Goal: Task Accomplishment & Management: Manage account settings

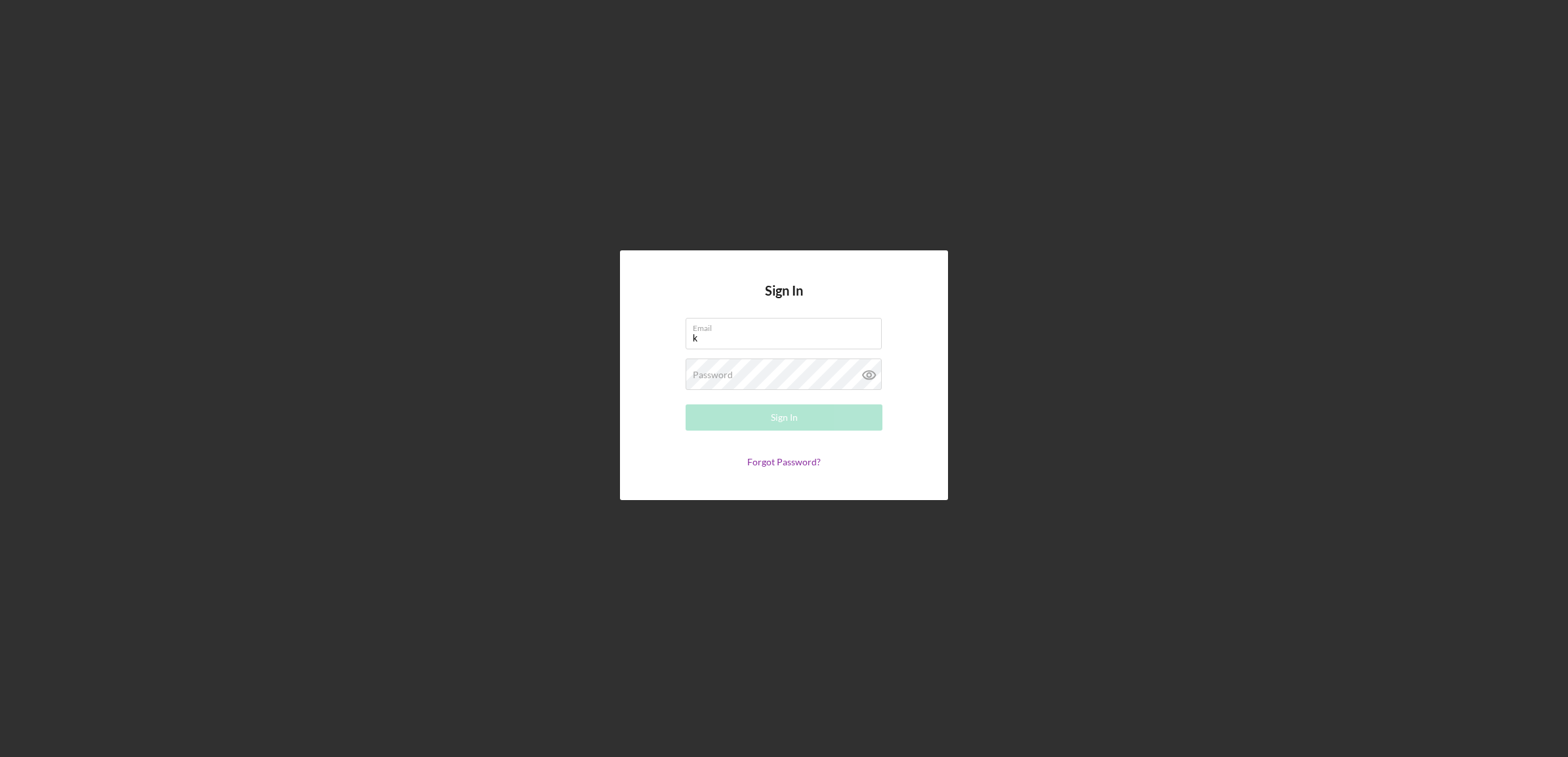
type input "[EMAIL_ADDRESS][DOMAIN_NAME]"
click at [686, 404] on button "Sign In" at bounding box center [784, 417] width 197 height 26
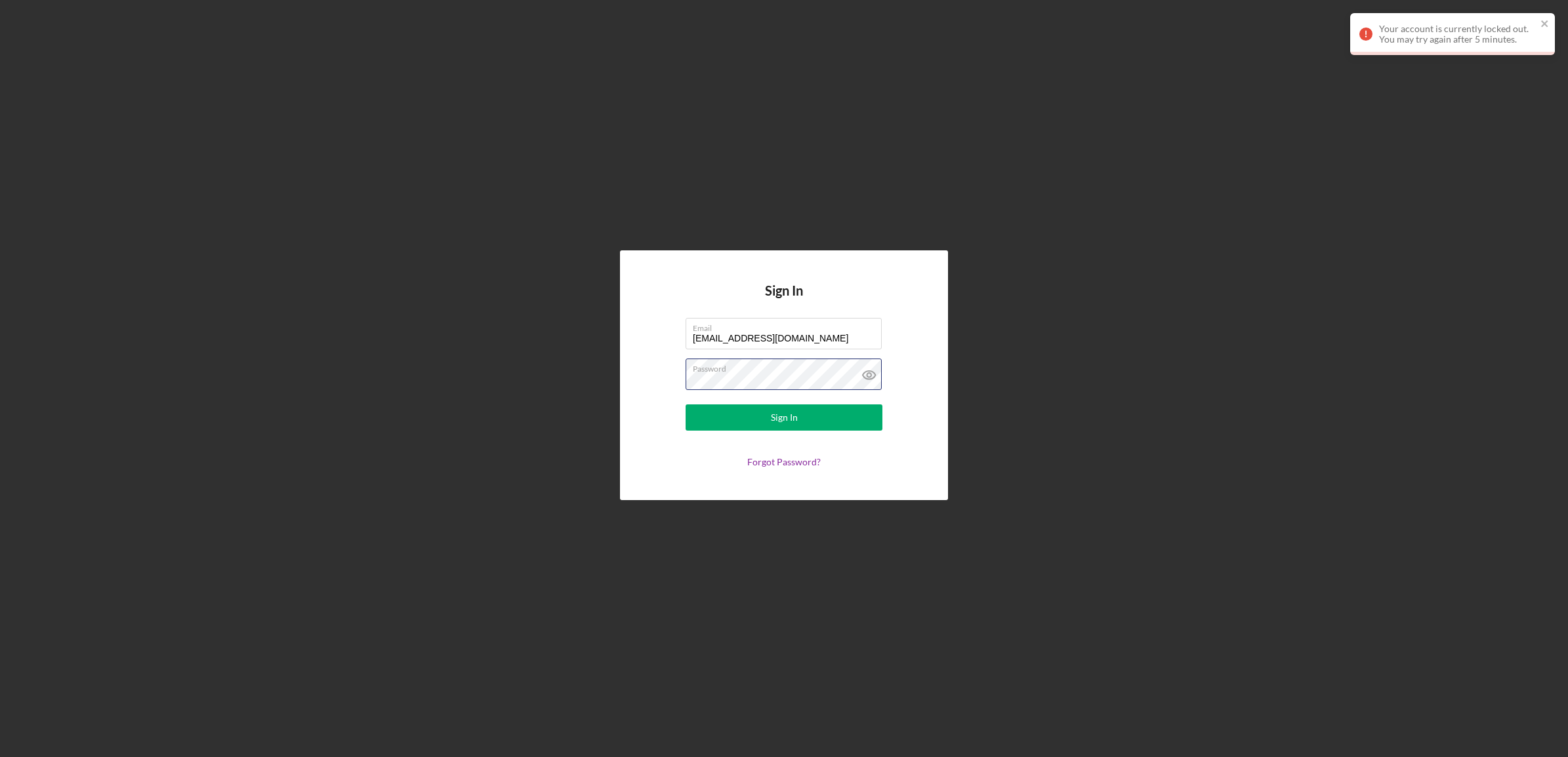
click at [354, 418] on div "Sign In Email kruiz@cookinletlending.com Password Sign In Forgot Password?" at bounding box center [784, 375] width 1554 height 750
click at [686, 404] on button "Sign In" at bounding box center [784, 417] width 197 height 26
click at [860, 375] on icon at bounding box center [869, 375] width 33 height 33
click at [873, 371] on line at bounding box center [868, 374] width 11 height 11
click at [491, 374] on div "Sign In Email [EMAIL_ADDRESS][DOMAIN_NAME] Password Sign In Forgot Password?" at bounding box center [784, 375] width 1554 height 750
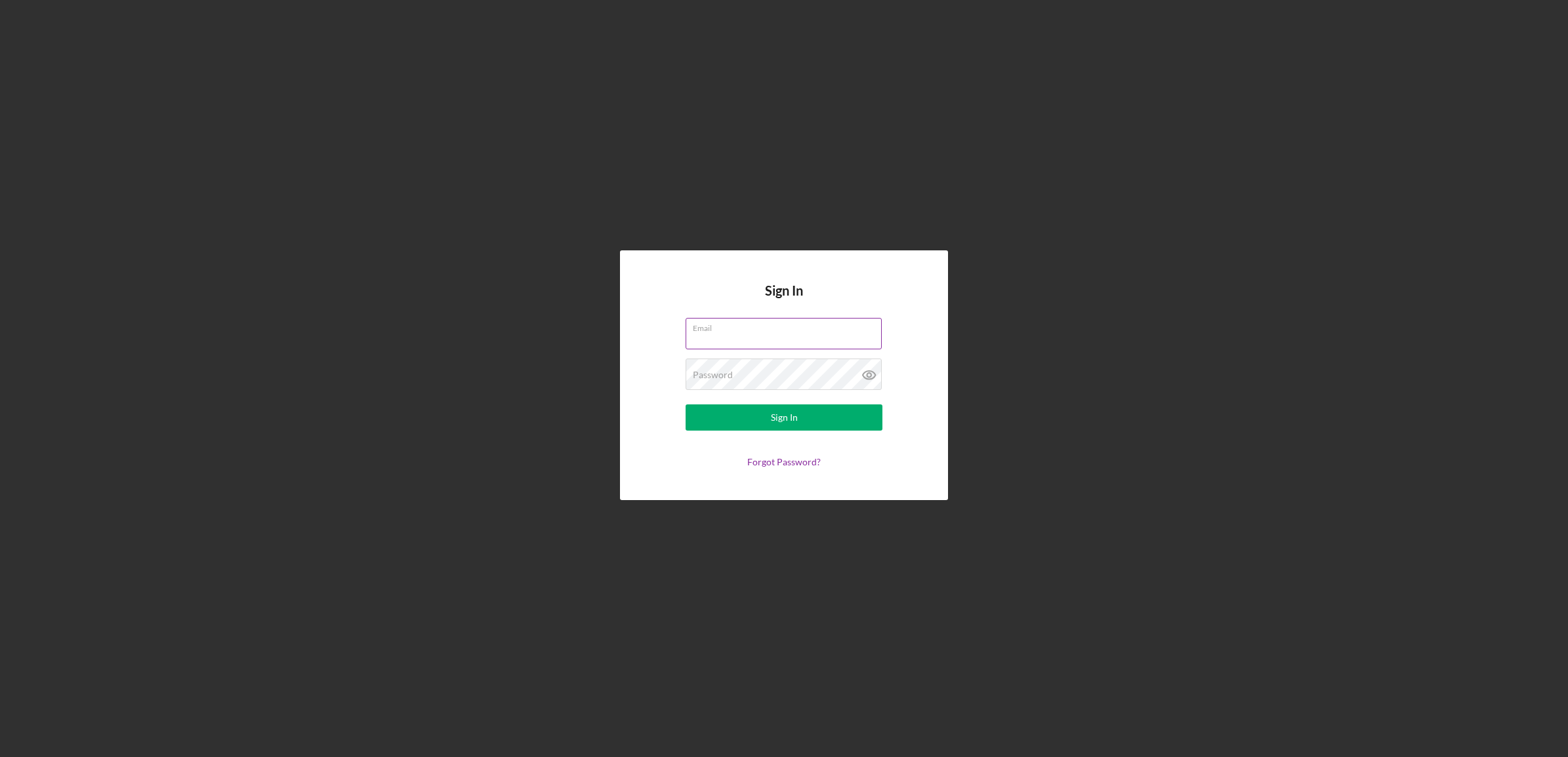
click at [779, 337] on input "Email" at bounding box center [784, 333] width 196 height 31
type input "[EMAIL_ADDRESS][DOMAIN_NAME]"
click at [785, 372] on div "Password Required" at bounding box center [784, 375] width 197 height 33
click at [686, 404] on button "Sign In" at bounding box center [784, 417] width 197 height 26
click at [756, 342] on input "Email" at bounding box center [784, 333] width 196 height 31
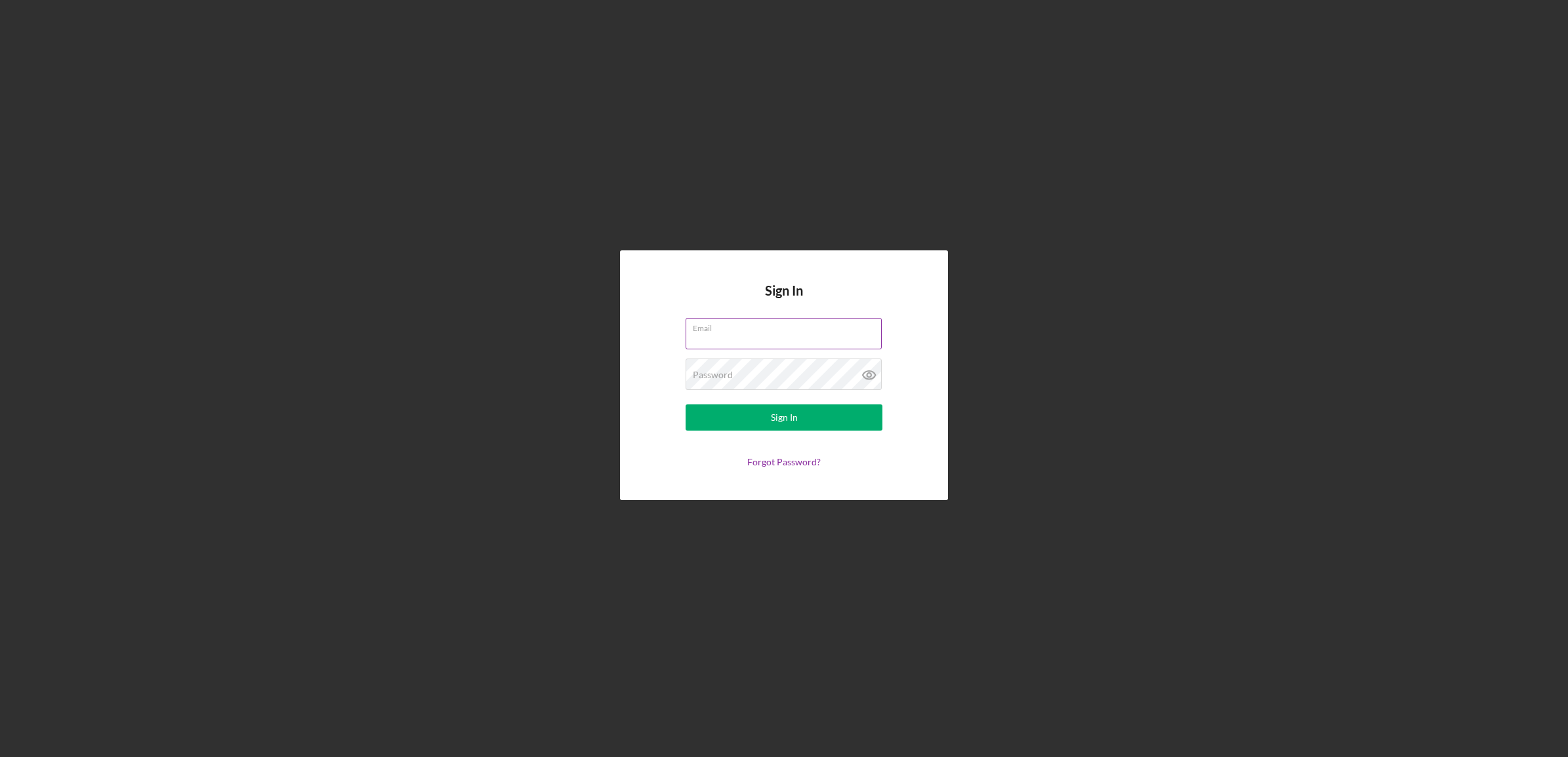
type input "[EMAIL_ADDRESS][DOMAIN_NAME]"
click at [686, 404] on button "Sign In" at bounding box center [784, 417] width 197 height 26
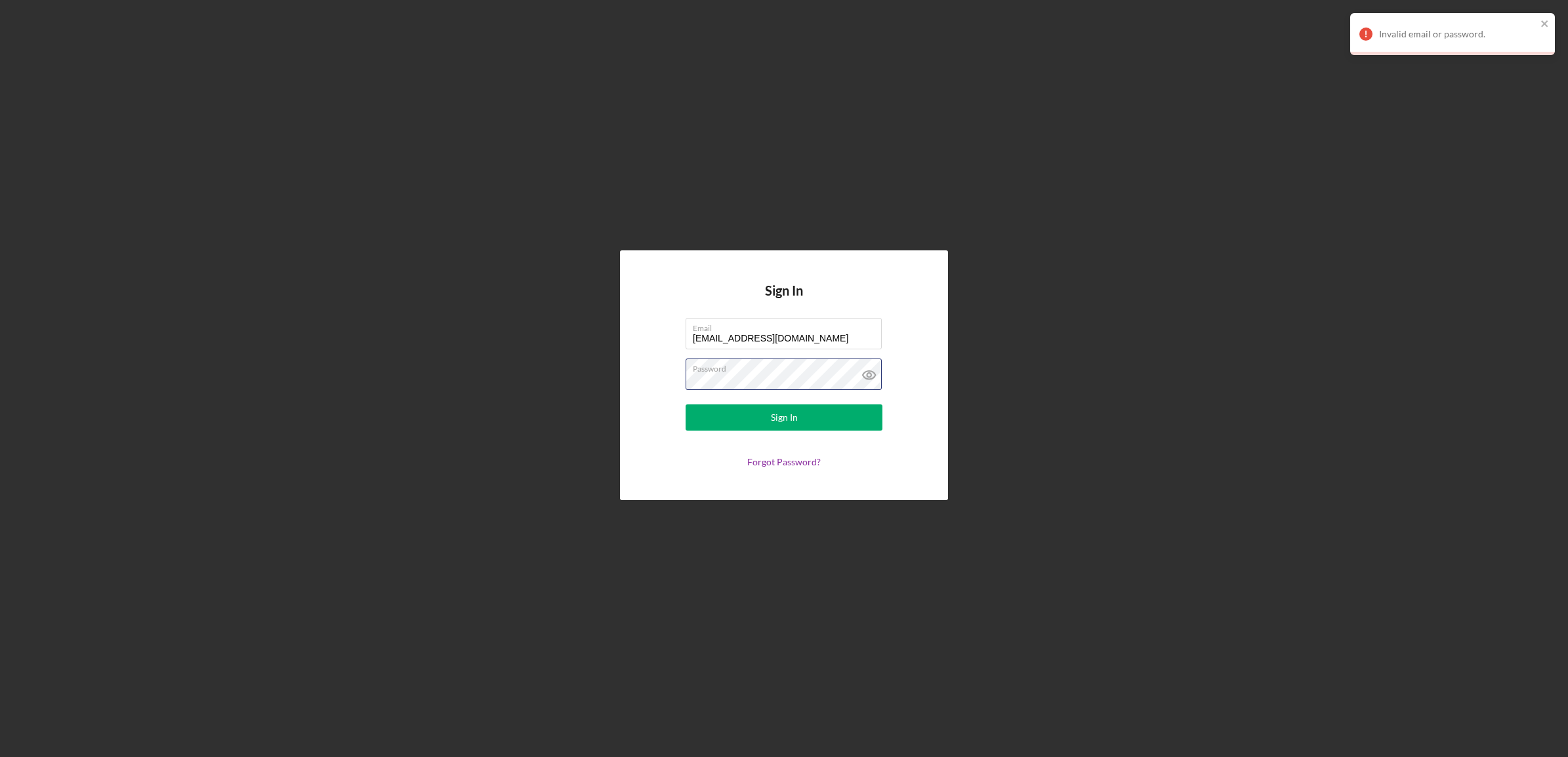
click at [490, 381] on div "Sign In Email [EMAIL_ADDRESS][DOMAIN_NAME] Password Sign In Forgot Password?" at bounding box center [784, 375] width 1554 height 750
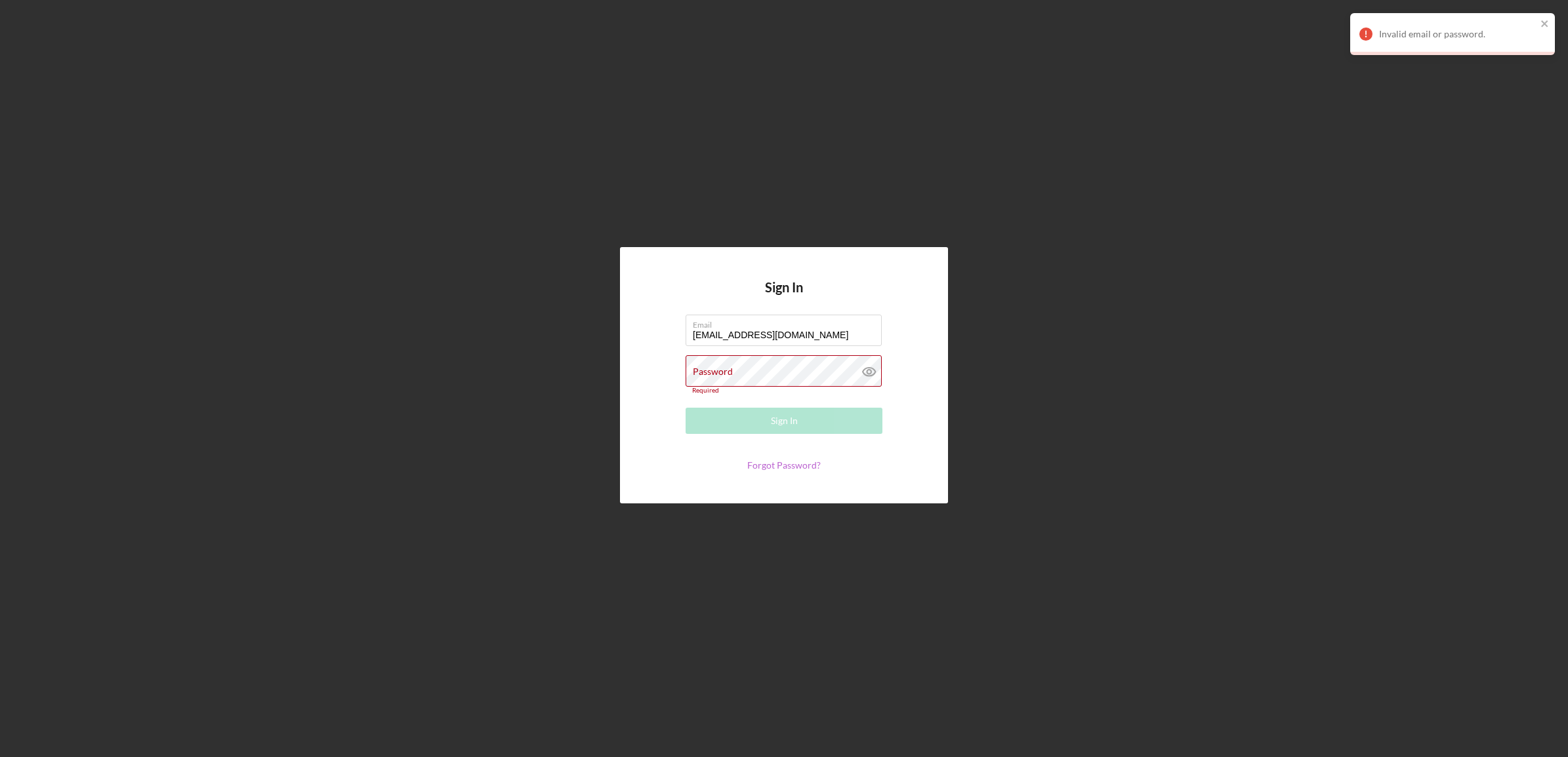
click at [752, 466] on link "Forgot Password?" at bounding box center [784, 464] width 74 height 11
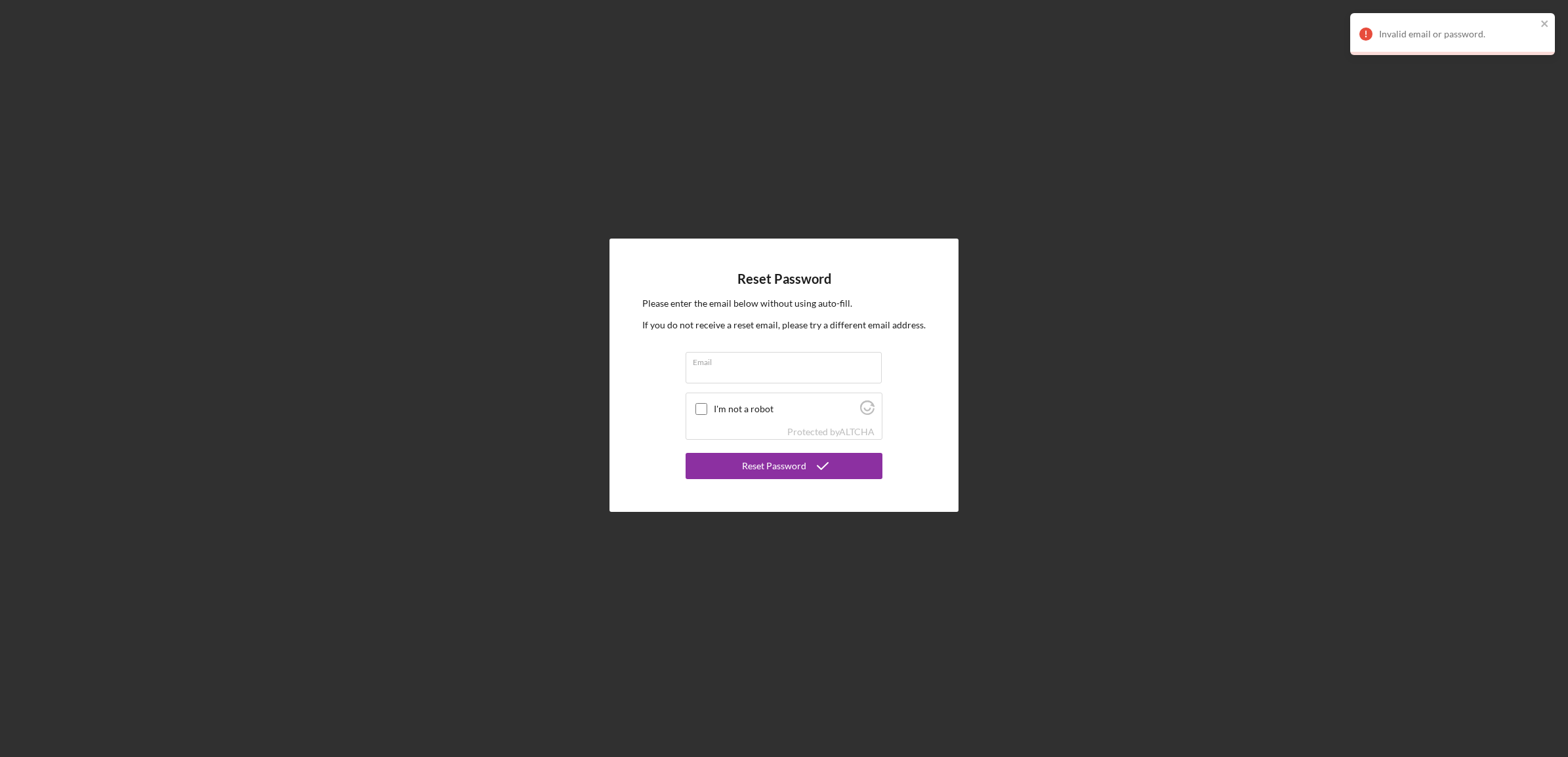
type input "l"
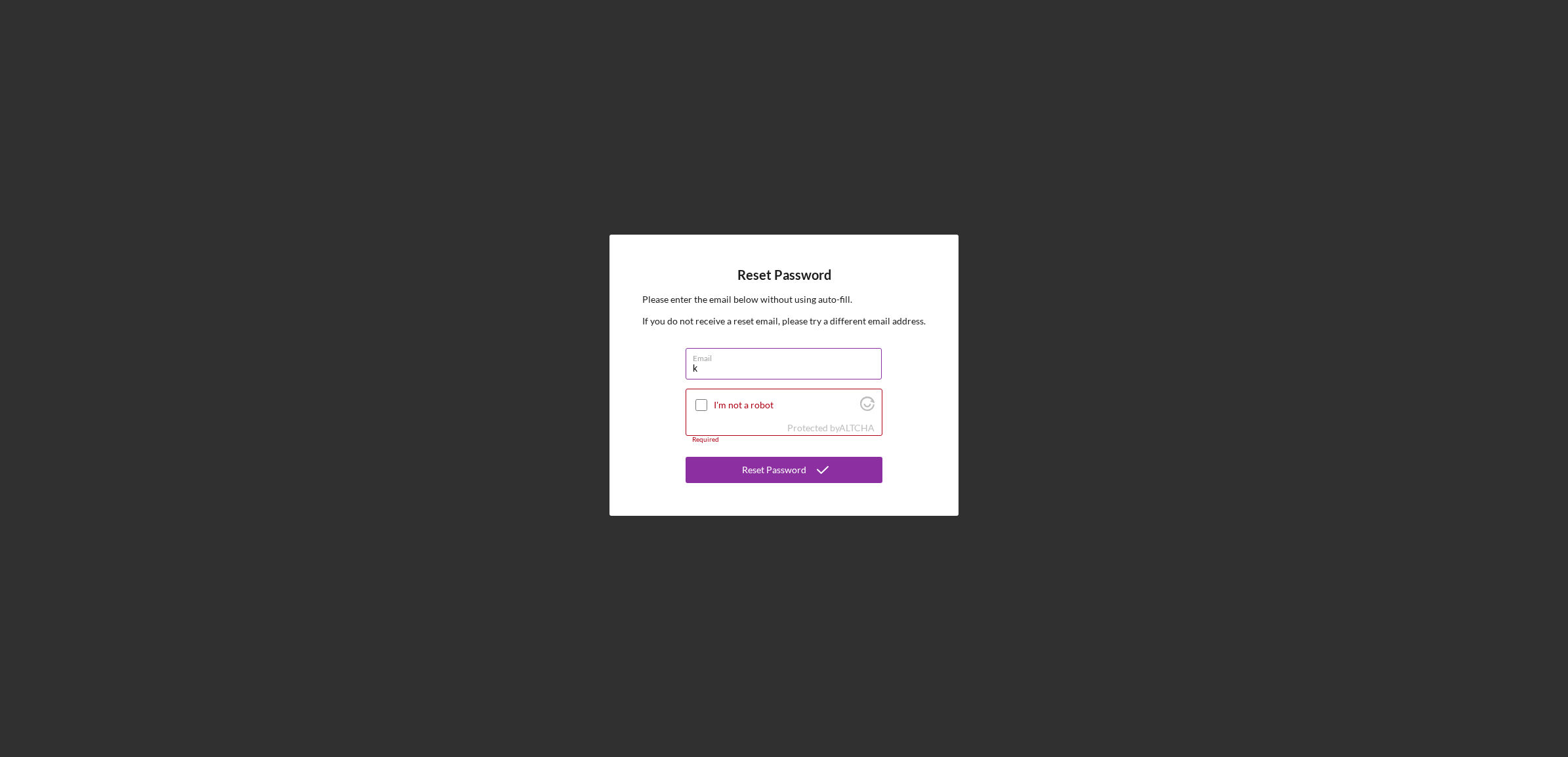
type input "[EMAIL_ADDRESS][DOMAIN_NAME]"
click at [695, 400] on input "I'm not a robot" at bounding box center [701, 405] width 12 height 12
click at [697, 404] on icon at bounding box center [701, 405] width 22 height 22
checkbox input "true"
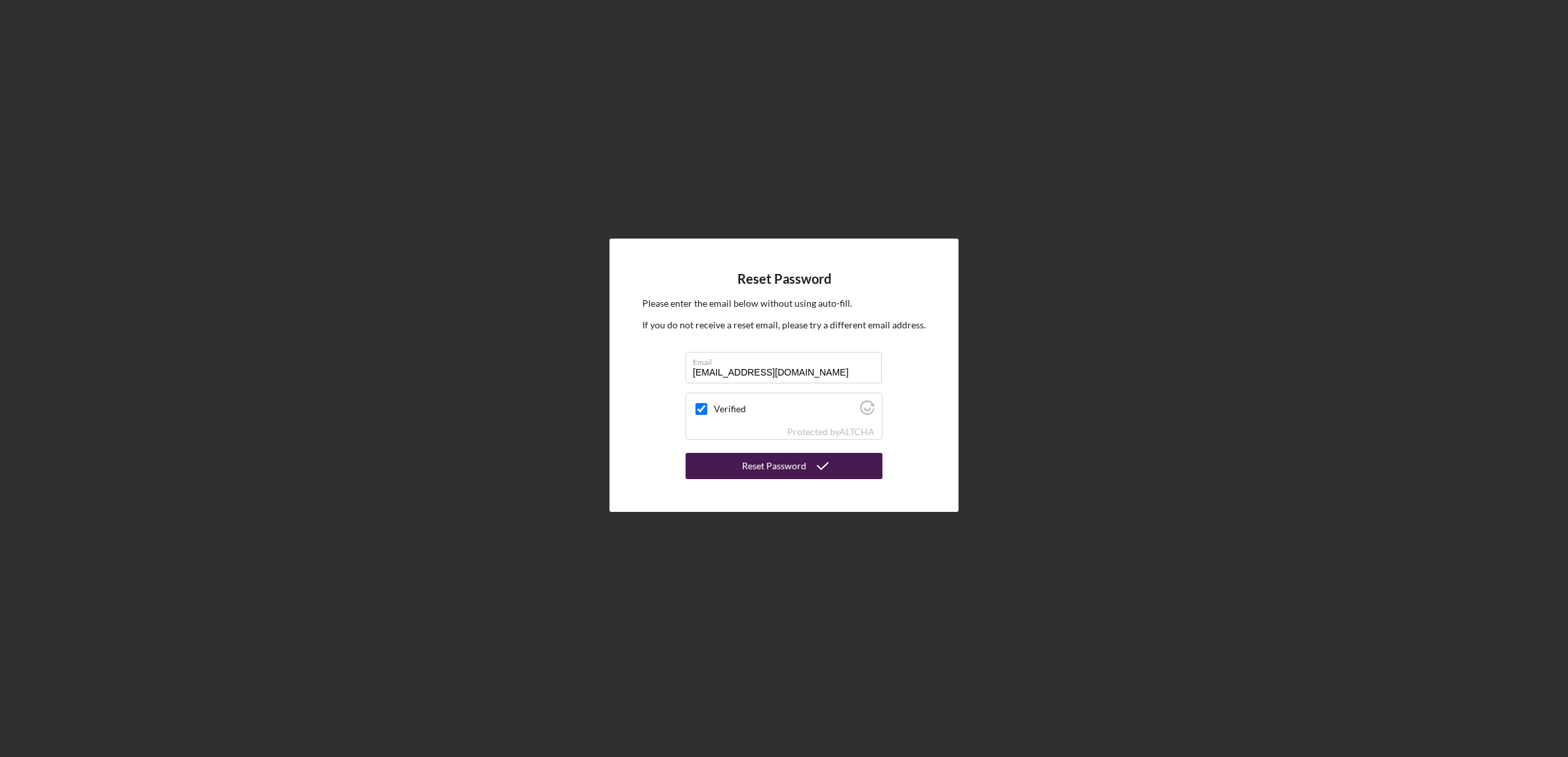
click at [743, 465] on div "Reset Password" at bounding box center [774, 465] width 64 height 26
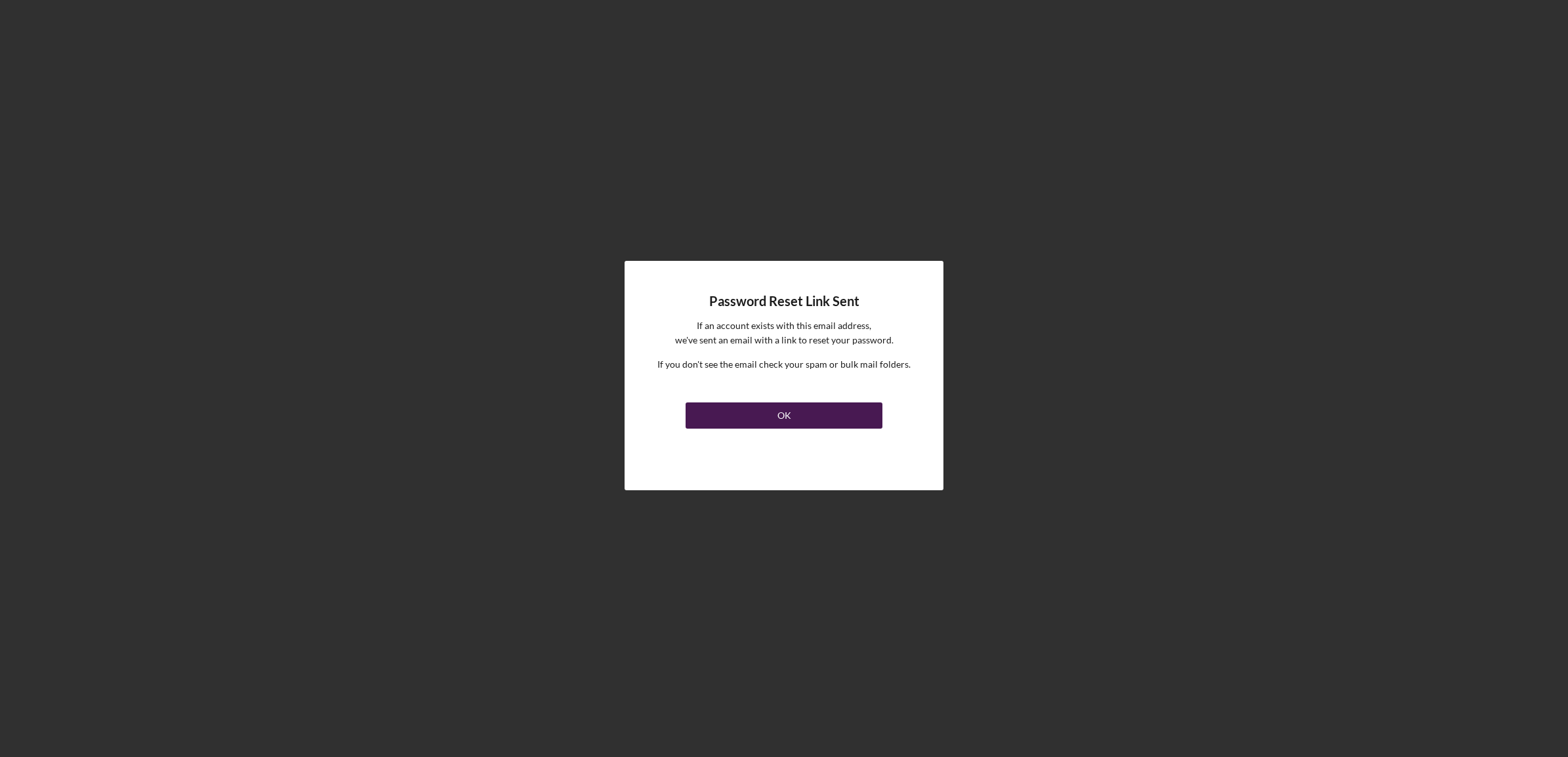
click at [778, 418] on div "OK" at bounding box center [784, 415] width 14 height 26
